Goal: Task Accomplishment & Management: Use online tool/utility

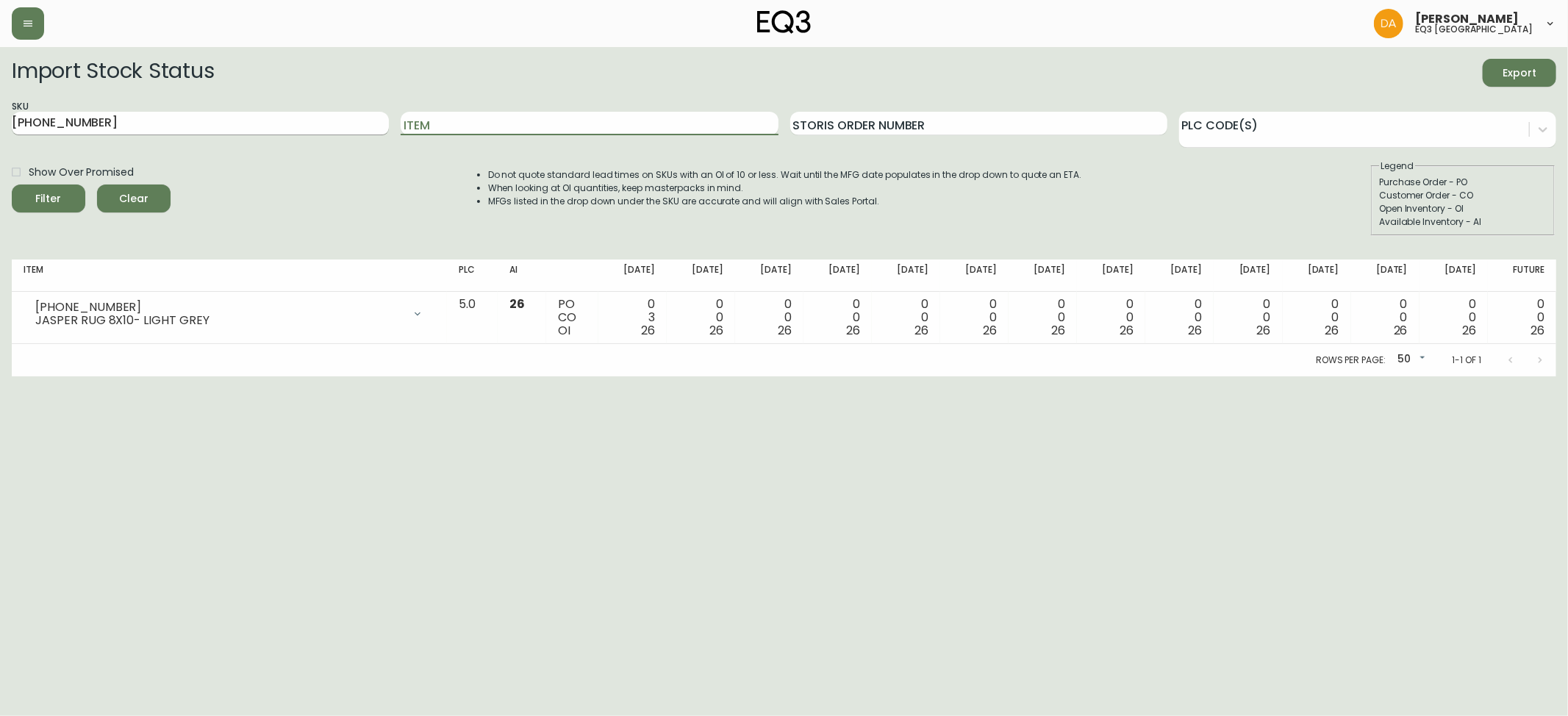
click at [88, 121] on input "[PHONE_NUMBER]" at bounding box center [200, 123] width 377 height 24
drag, startPoint x: 78, startPoint y: 126, endPoint x: 0, endPoint y: 140, distance: 79.2
click at [0, 140] on main "Import Stock Status Export SKU [PHONE_NUMBER] Item Storis Order Number PLC Code…" at bounding box center [784, 212] width 1568 height 329
click at [500, 126] on input "Item" at bounding box center [589, 123] width 377 height 24
type input "BAN"
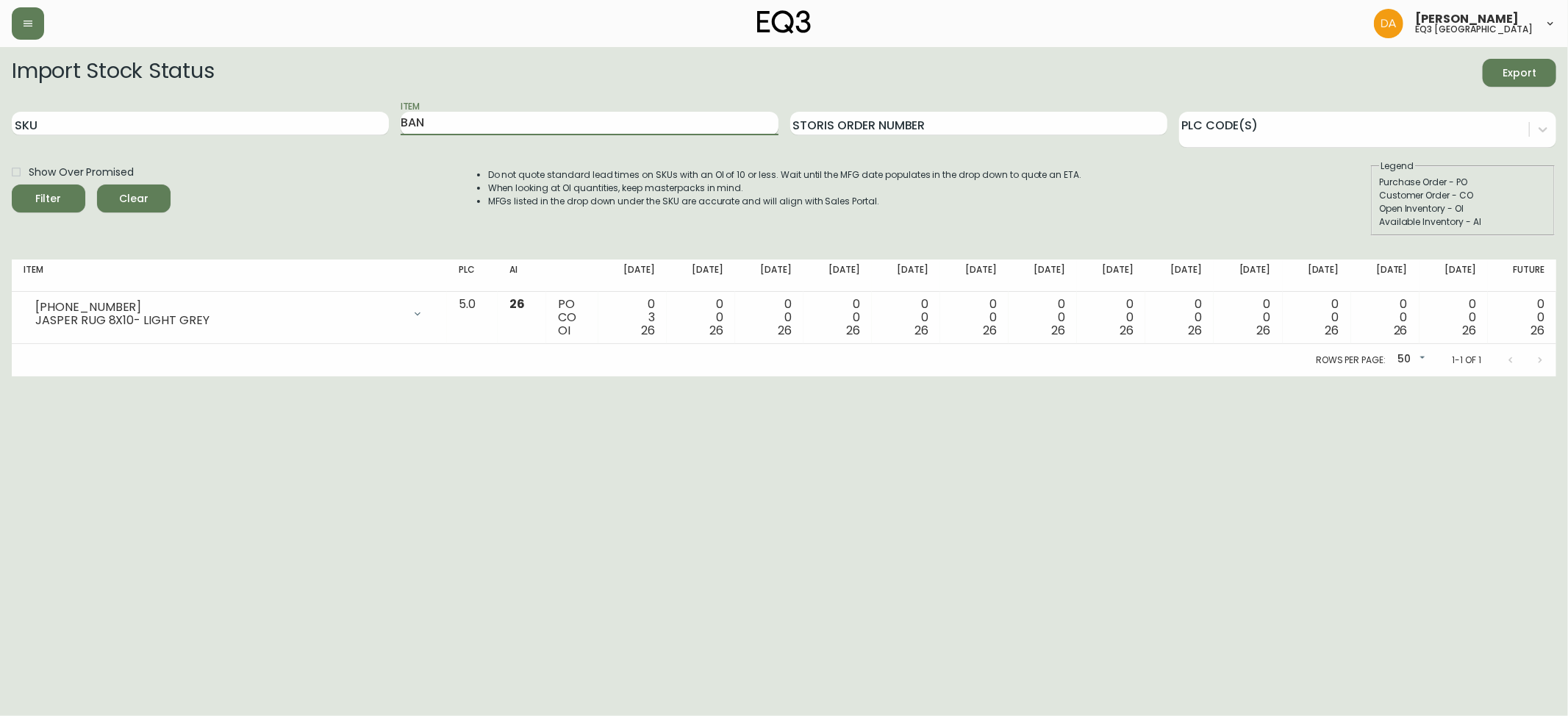
click at [12, 184] on button "Filter" at bounding box center [48, 198] width 73 height 28
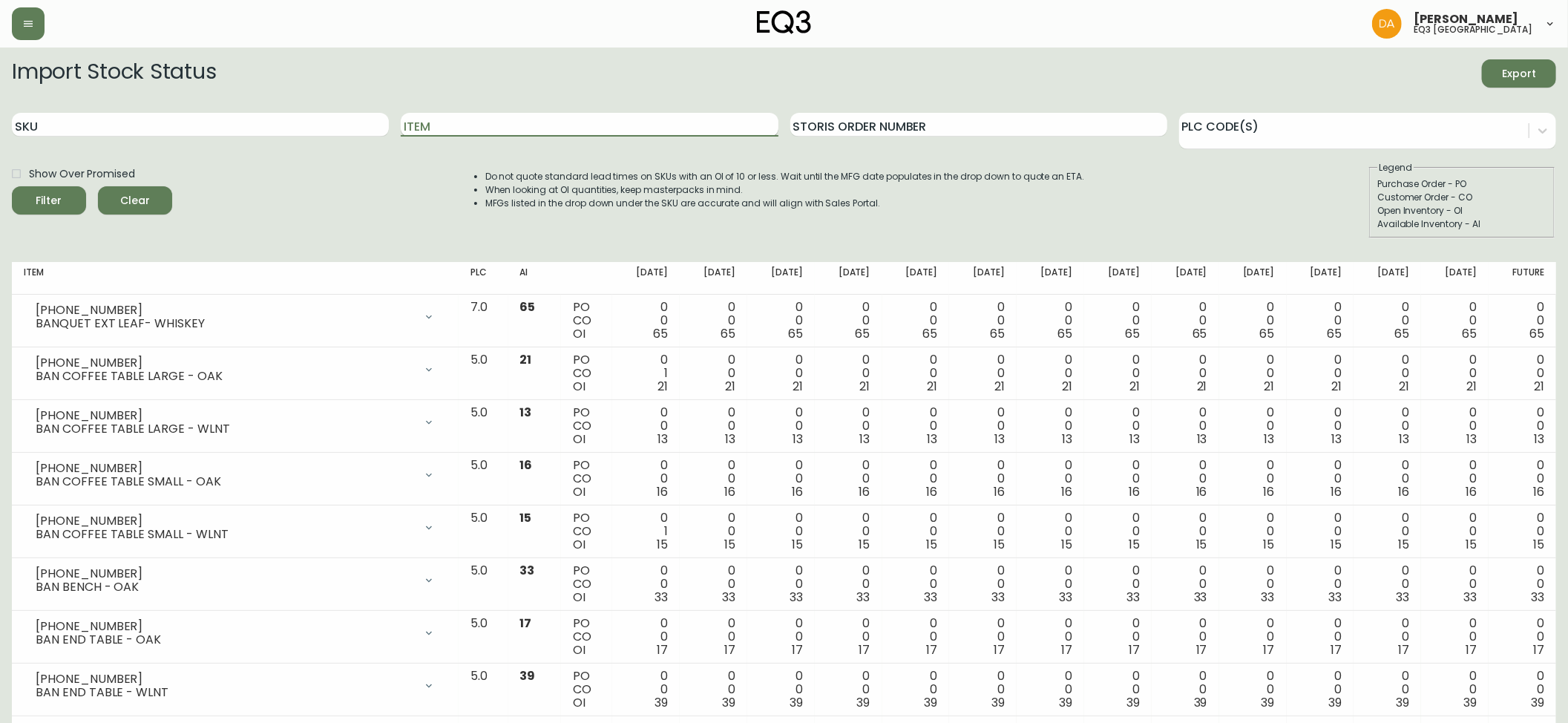
click at [526, 122] on input "Item" at bounding box center [588, 125] width 377 height 24
click at [12, 186] on button "Filter" at bounding box center [48, 200] width 74 height 29
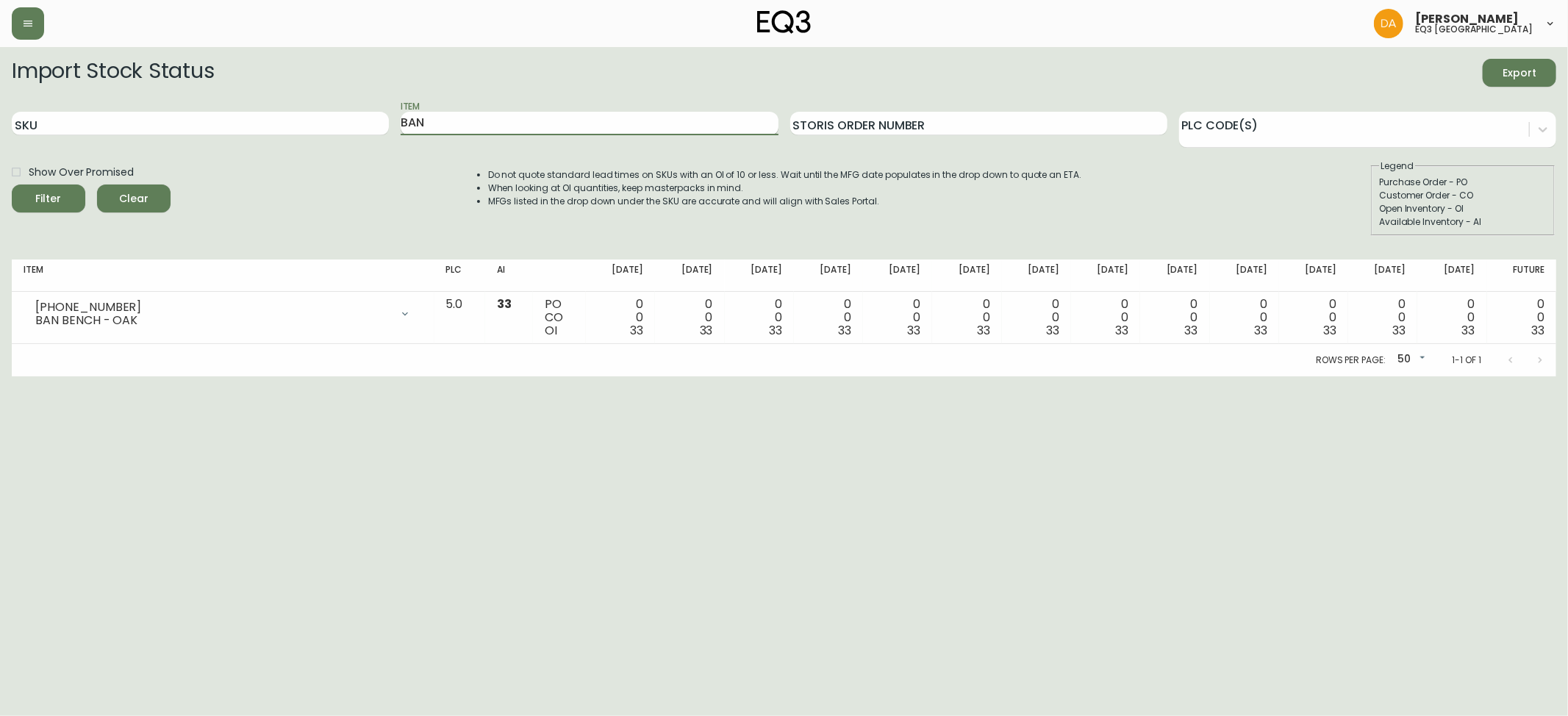
type input "BAN"
click at [12, 184] on button "Filter" at bounding box center [48, 198] width 73 height 28
